Goal: Task Accomplishment & Management: Complete application form

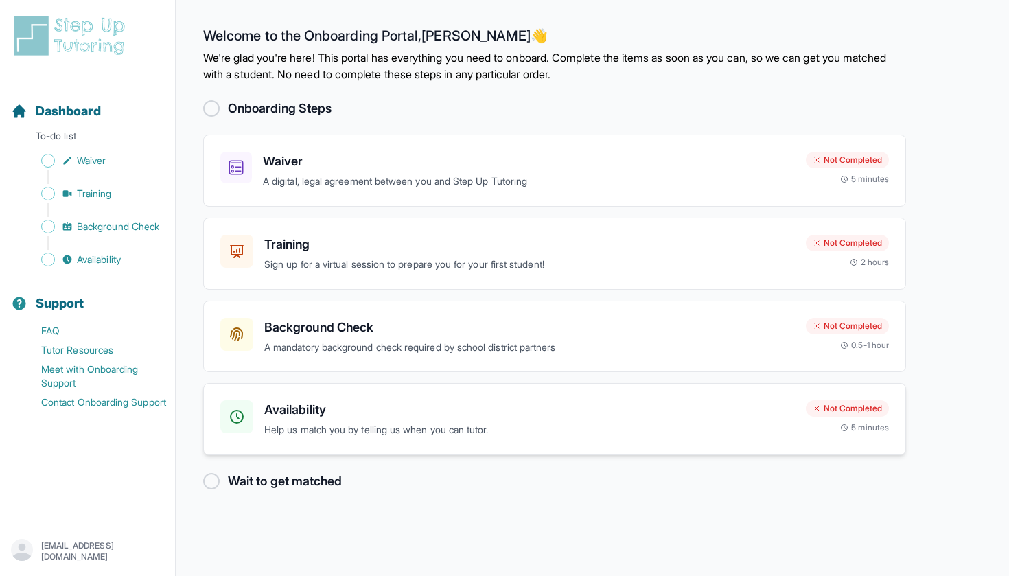
click at [467, 406] on h3 "Availability" at bounding box center [529, 409] width 531 height 19
click at [375, 162] on h3 "Waiver" at bounding box center [529, 161] width 532 height 19
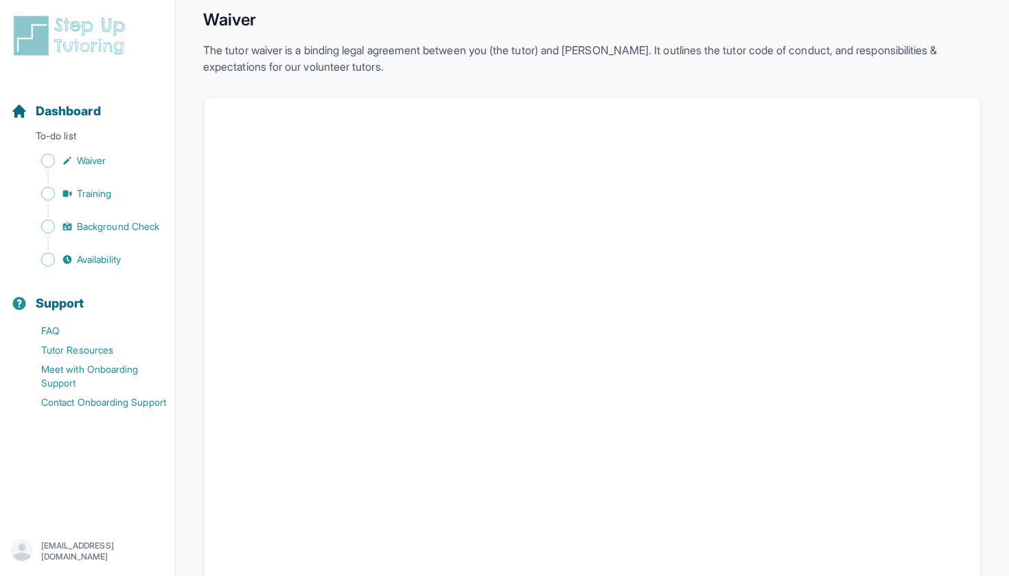
scroll to position [110, 0]
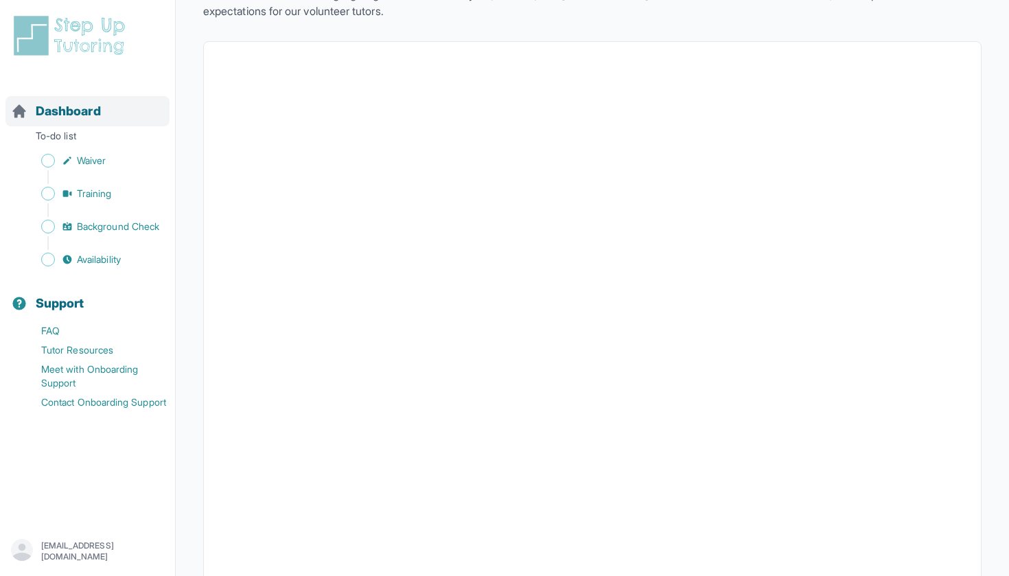
click at [74, 111] on span "Dashboard" at bounding box center [68, 111] width 65 height 19
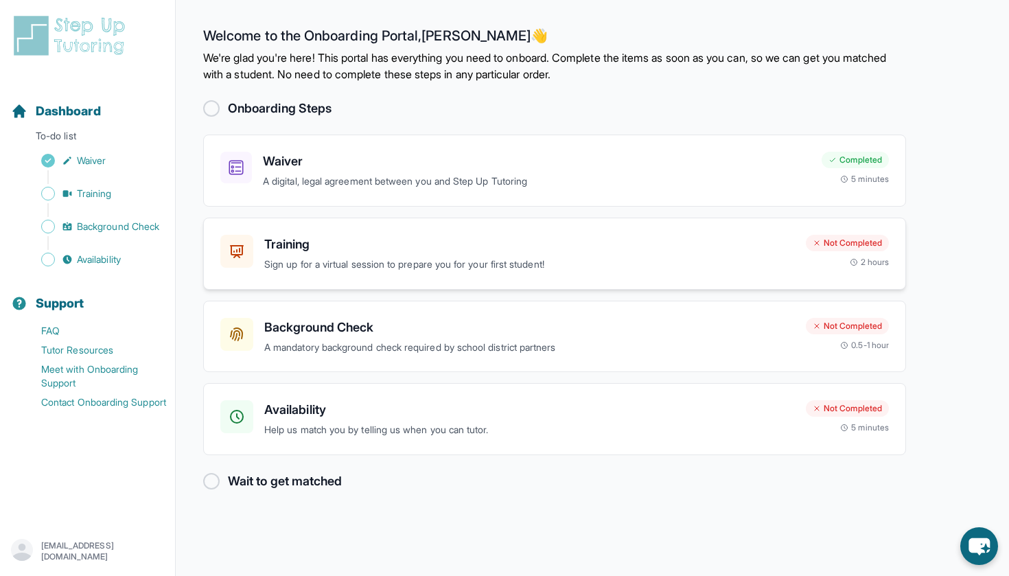
click at [484, 250] on h3 "Training" at bounding box center [529, 244] width 531 height 19
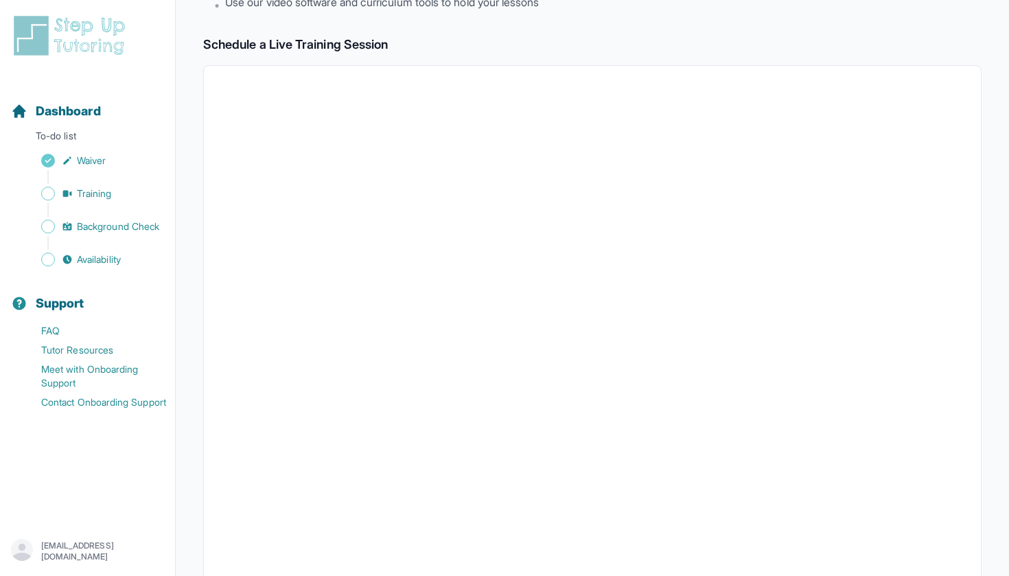
scroll to position [205, 0]
click at [69, 115] on span "Dashboard" at bounding box center [68, 111] width 65 height 19
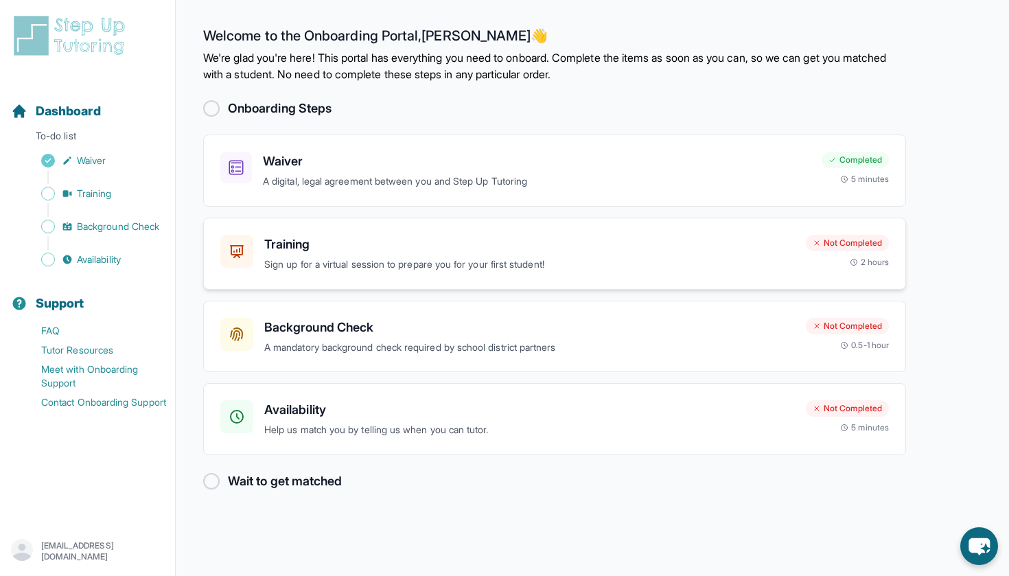
click at [520, 255] on div "Training Sign up for a virtual session to prepare you for your first student!" at bounding box center [529, 254] width 531 height 38
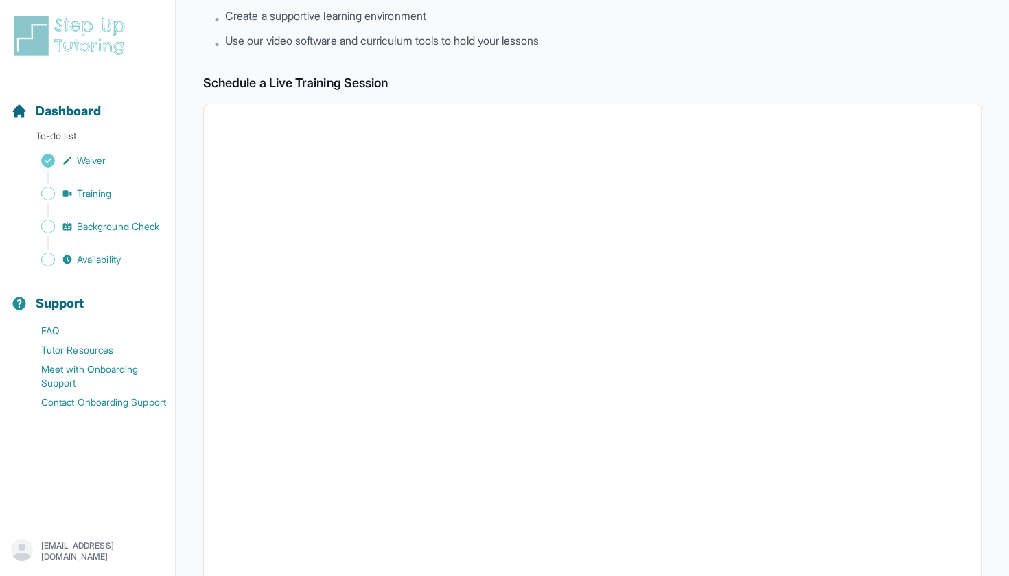
scroll to position [166, 0]
click at [69, 128] on div "Dashboard To-do list Waiver Training Background Check Availability" at bounding box center [87, 174] width 164 height 189
click at [70, 112] on span "Dashboard" at bounding box center [68, 111] width 65 height 19
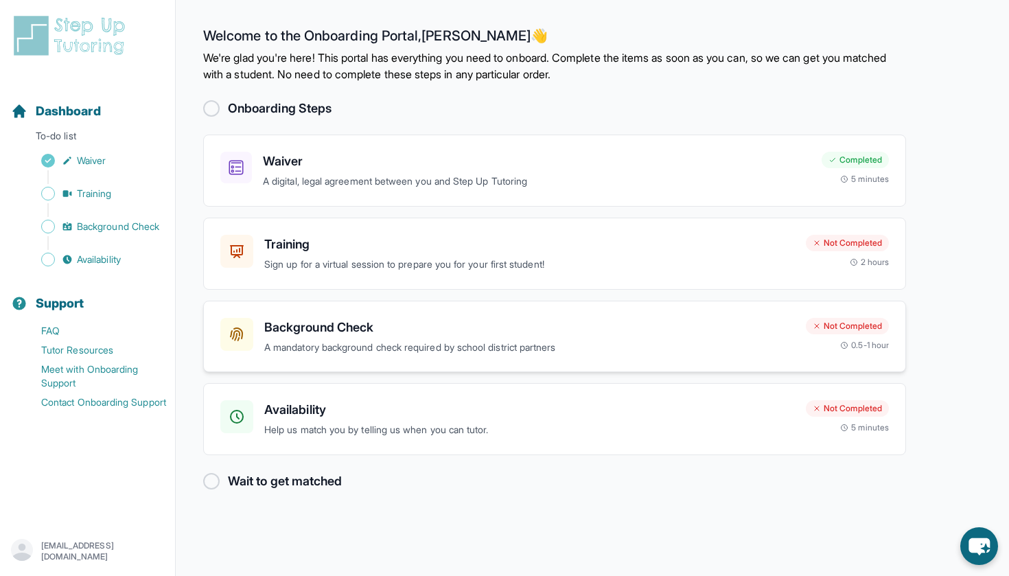
click at [533, 350] on p "A mandatory background check required by school district partners" at bounding box center [529, 348] width 531 height 16
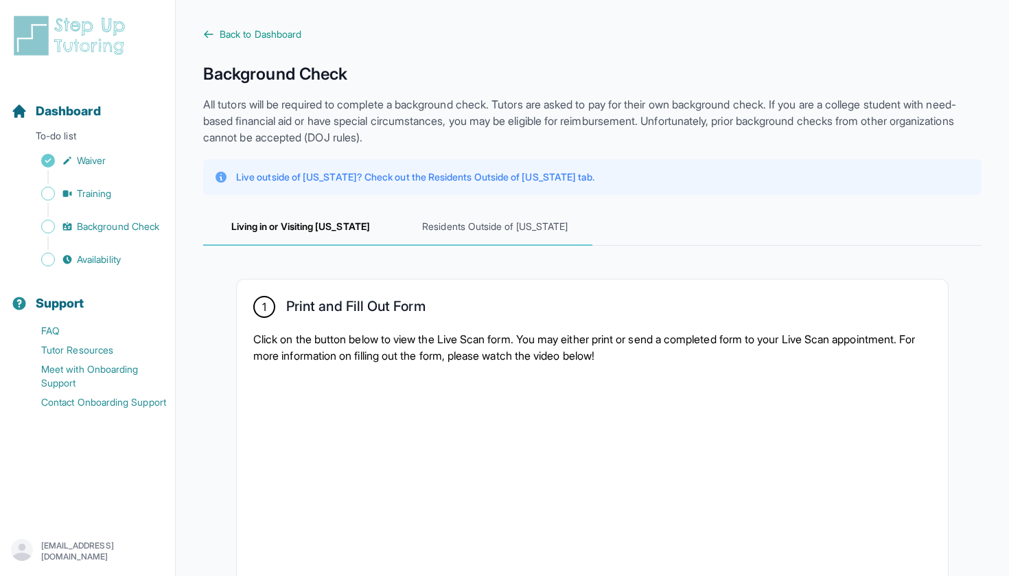
click at [472, 231] on span "Residents Outside of California" at bounding box center [495, 227] width 195 height 37
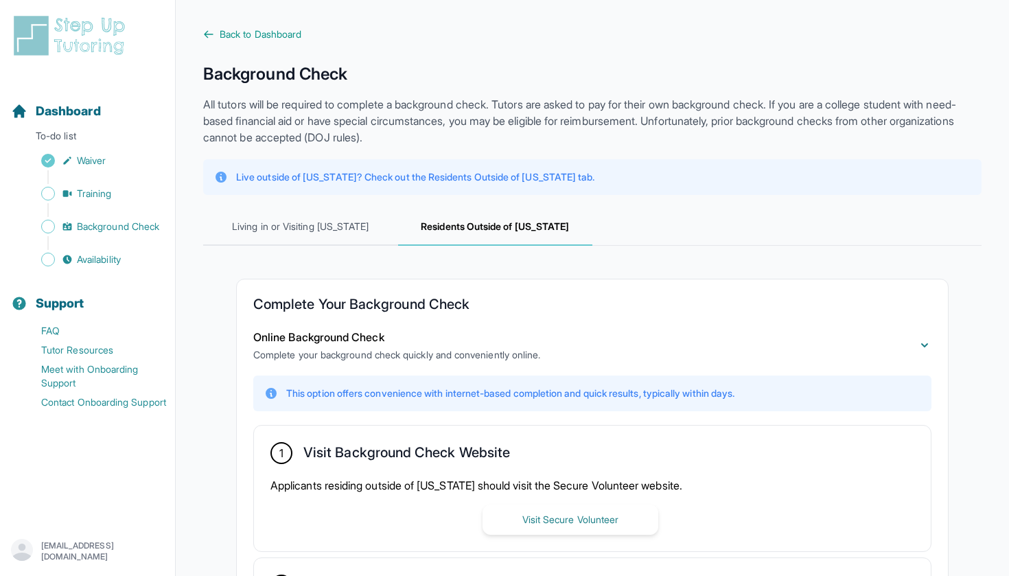
scroll to position [58, 0]
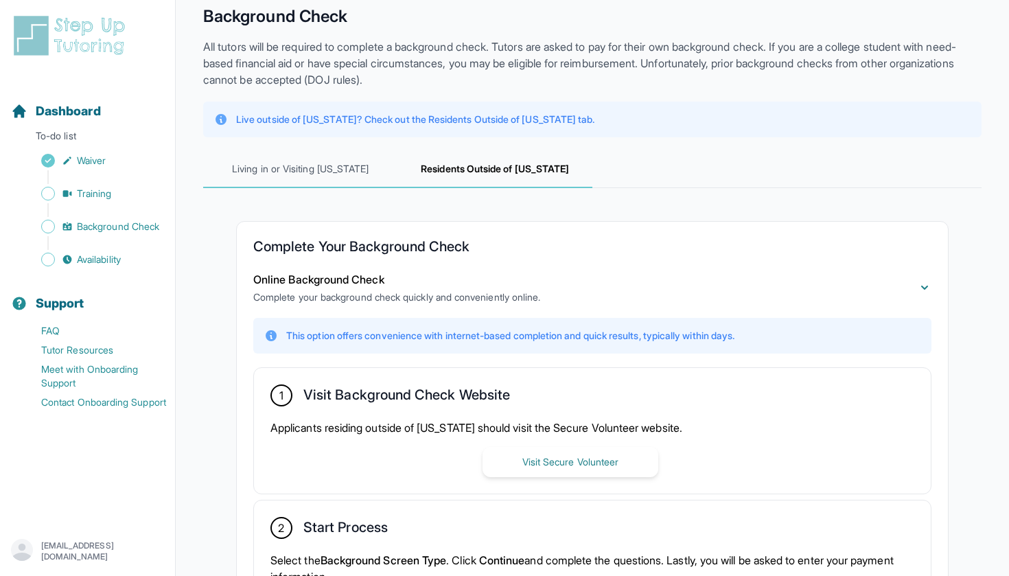
click at [337, 165] on span "Living in or Visiting California" at bounding box center [300, 169] width 195 height 37
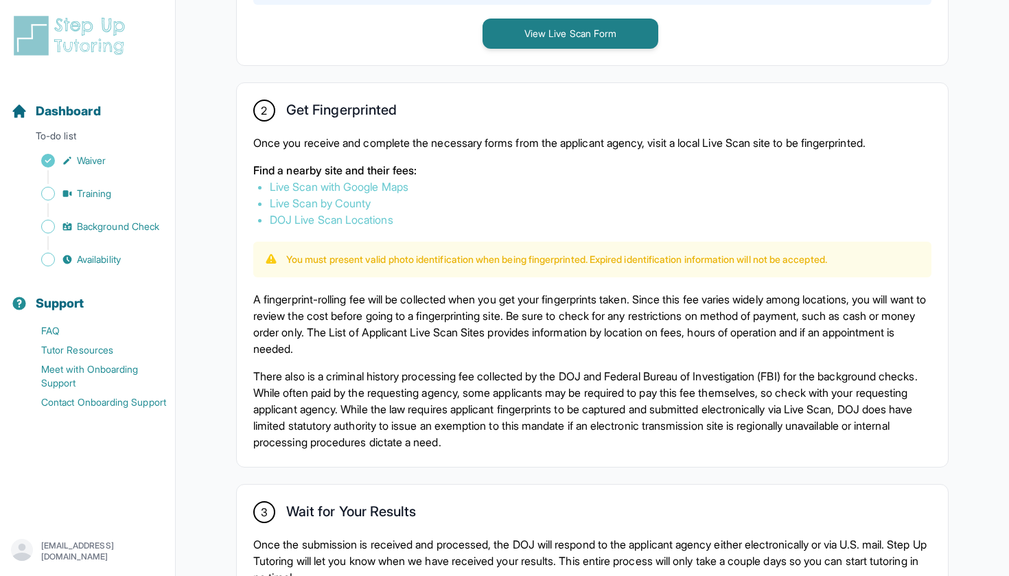
scroll to position [720, 0]
click at [353, 223] on link "DOJ Live Scan Locations" at bounding box center [332, 220] width 124 height 14
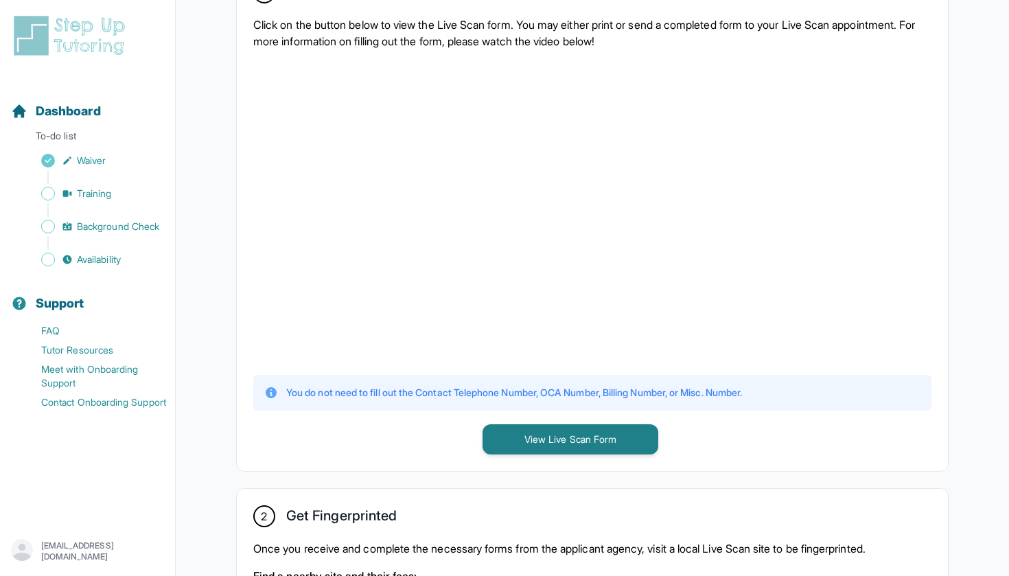
scroll to position [294, 0]
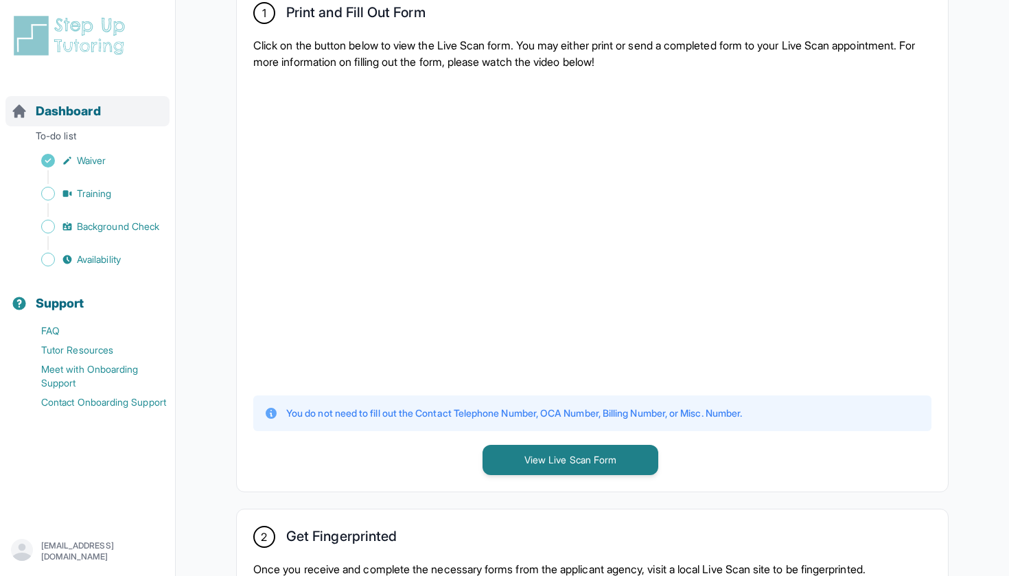
click at [76, 115] on span "Dashboard" at bounding box center [68, 111] width 65 height 19
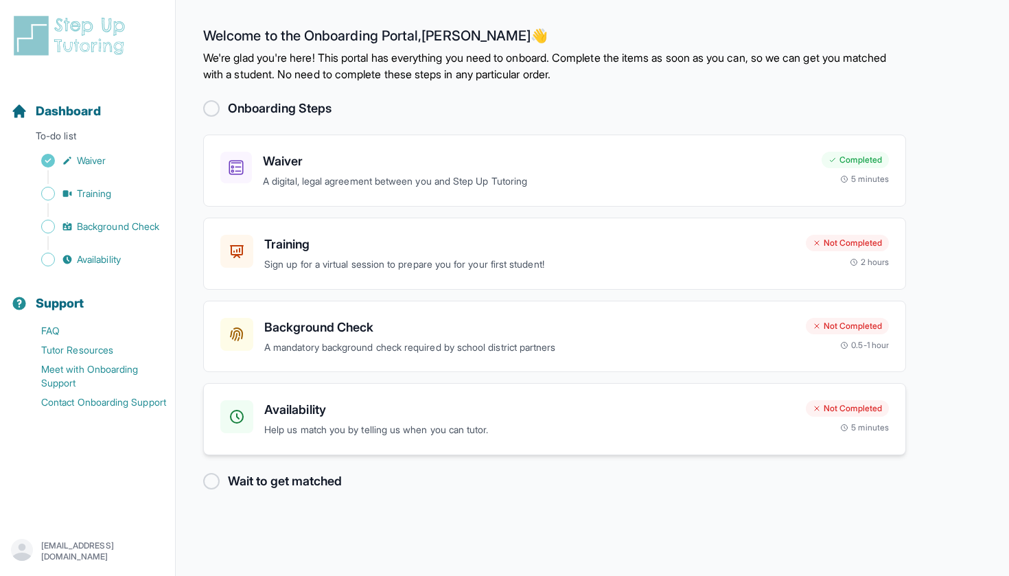
click at [350, 422] on p "Help us match you by telling us when you can tutor." at bounding box center [529, 430] width 531 height 16
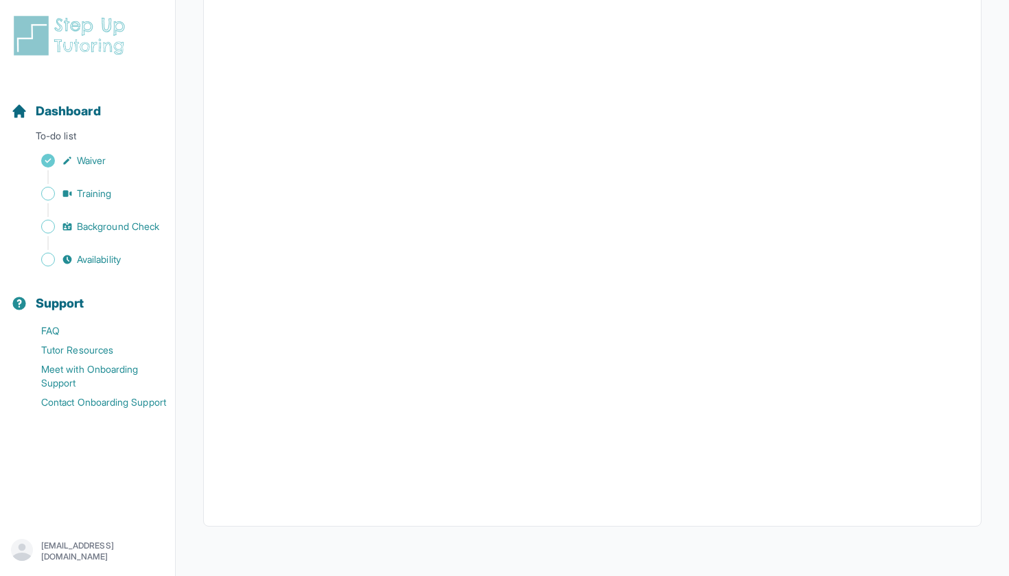
scroll to position [222, 0]
click at [82, 100] on div "Dashboard" at bounding box center [87, 111] width 164 height 30
click at [77, 113] on span "Dashboard" at bounding box center [68, 111] width 65 height 19
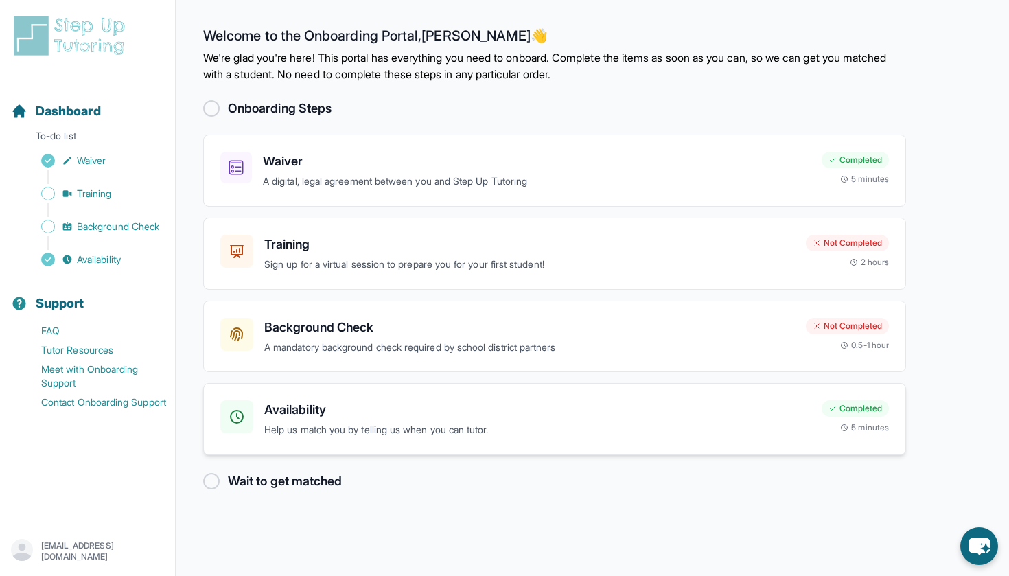
click at [410, 437] on div "Availability Help us match you by telling us when you can tutor. Completed 5 mi…" at bounding box center [554, 419] width 703 height 72
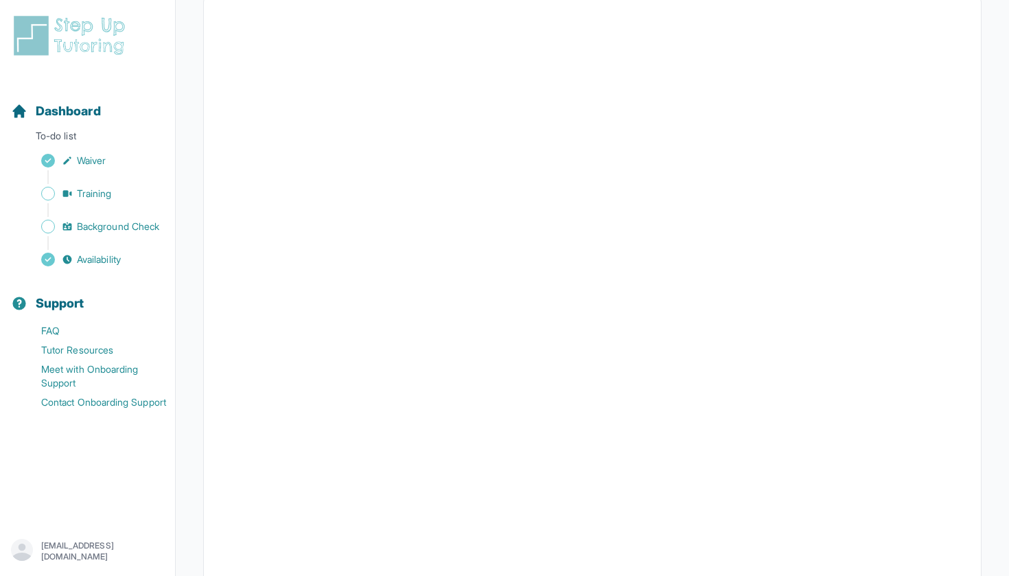
scroll to position [143, 0]
click at [80, 111] on span "Dashboard" at bounding box center [68, 111] width 65 height 19
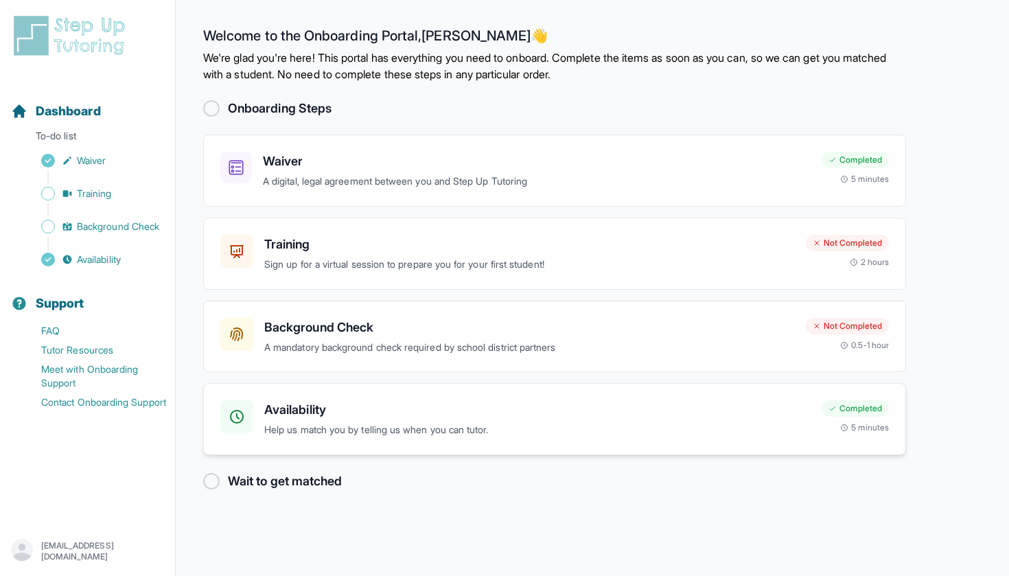
click at [381, 413] on h3 "Availability" at bounding box center [537, 409] width 546 height 19
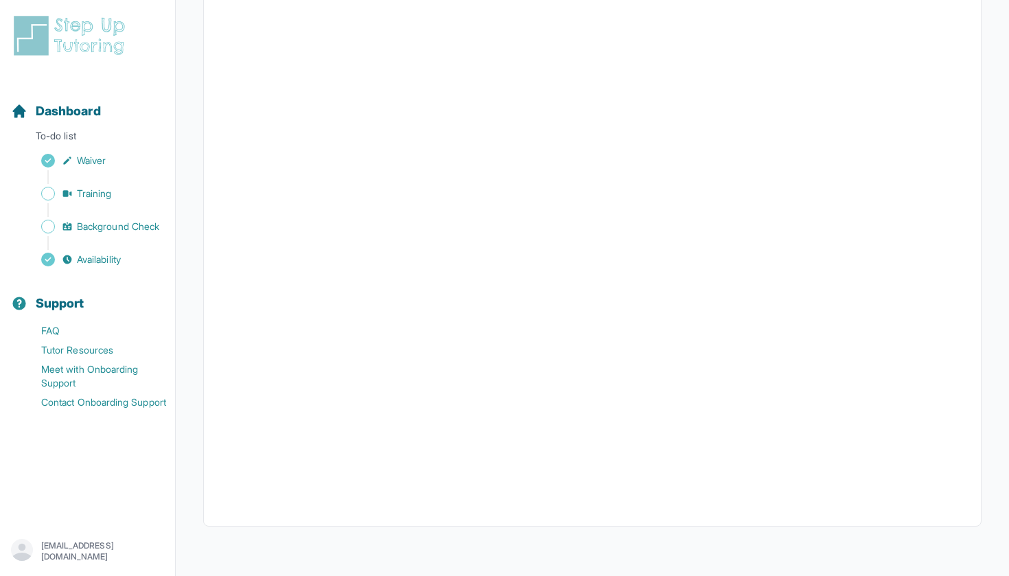
scroll to position [222, 0]
click at [81, 104] on span "Dashboard" at bounding box center [68, 111] width 65 height 19
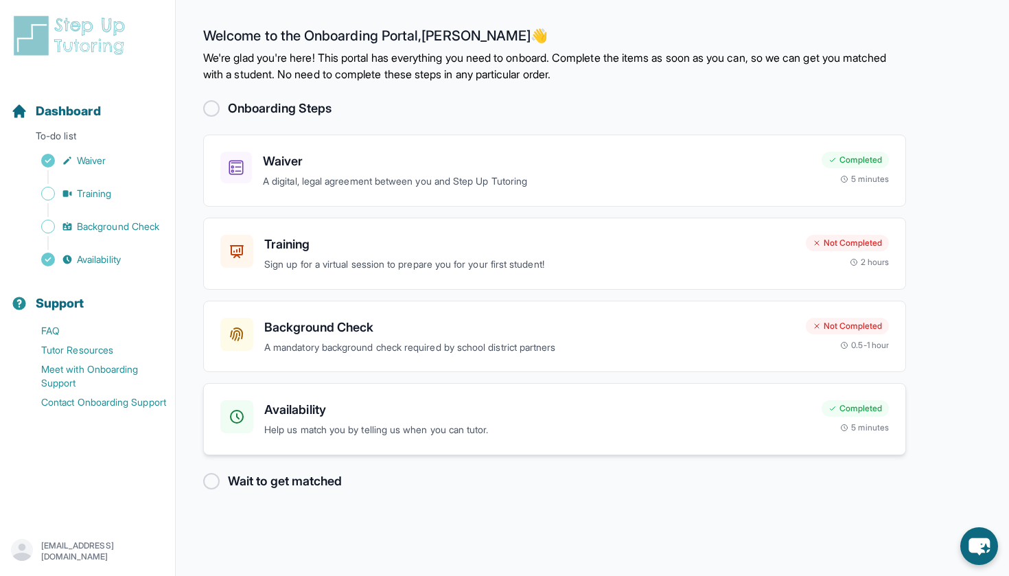
click at [311, 408] on h3 "Availability" at bounding box center [537, 409] width 546 height 19
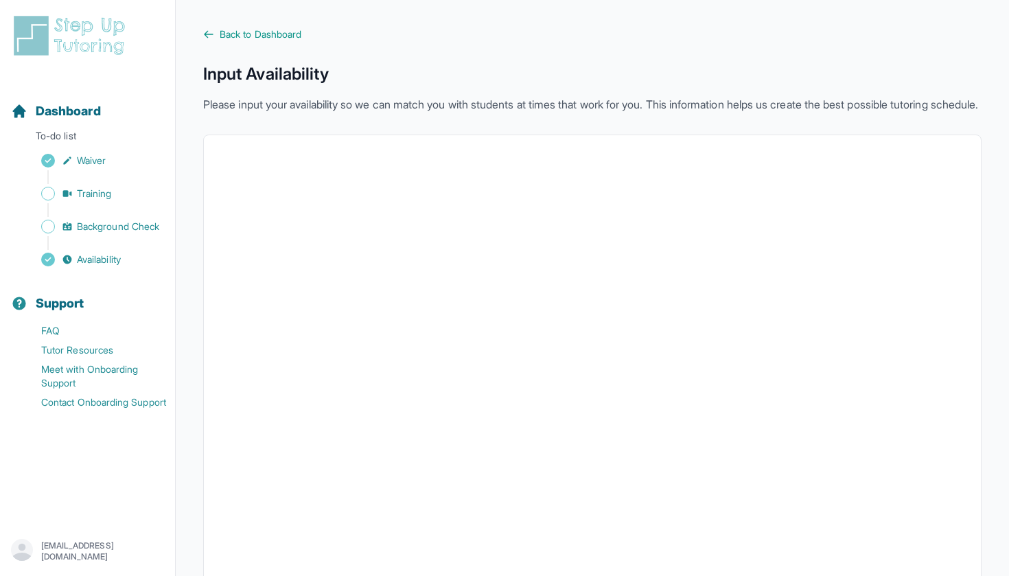
click at [78, 49] on img at bounding box center [72, 36] width 122 height 44
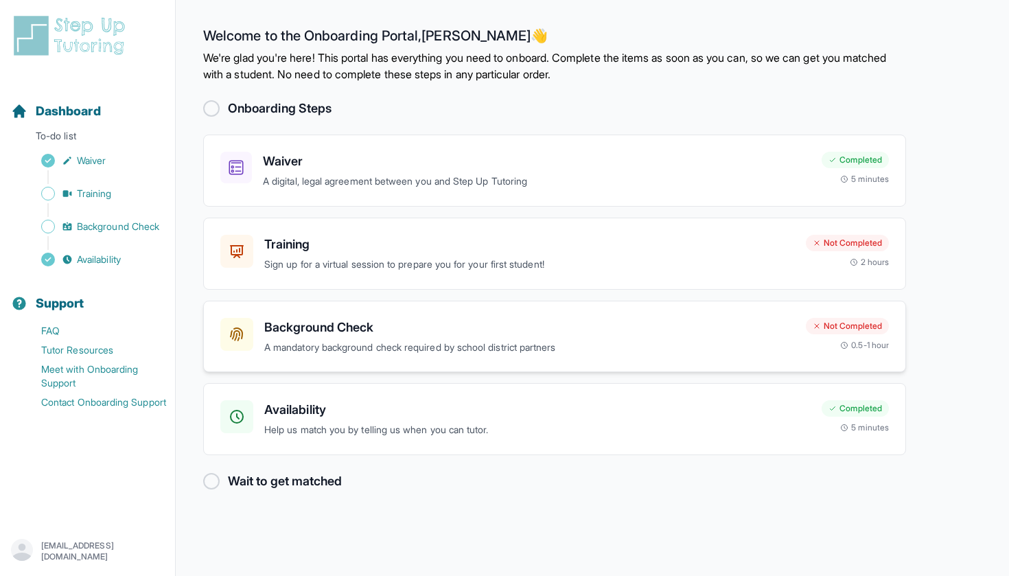
click at [391, 351] on p "A mandatory background check required by school district partners" at bounding box center [529, 348] width 531 height 16
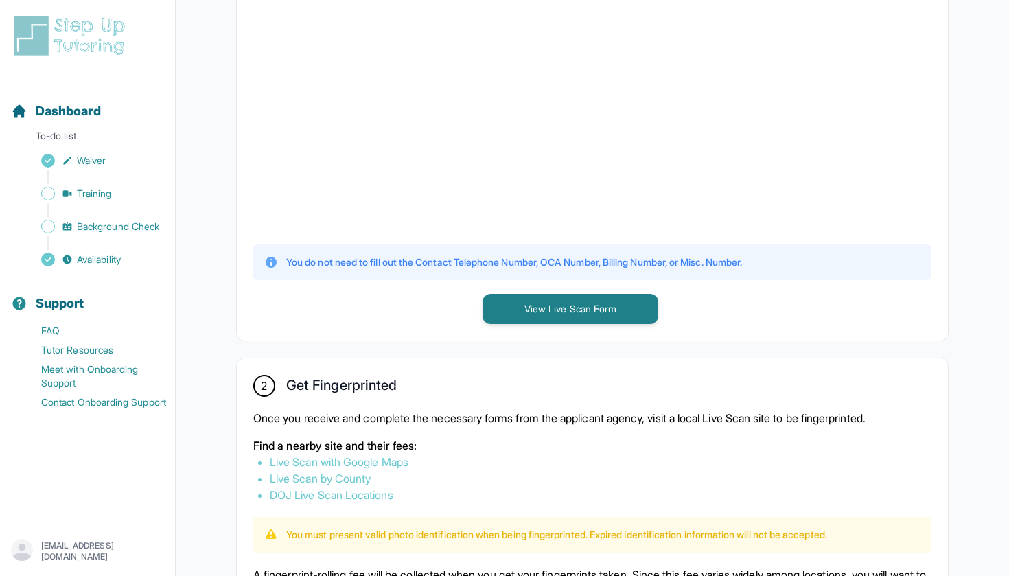
scroll to position [445, 0]
click at [88, 104] on span "Dashboard" at bounding box center [68, 111] width 65 height 19
